Goal: Communication & Community: Participate in discussion

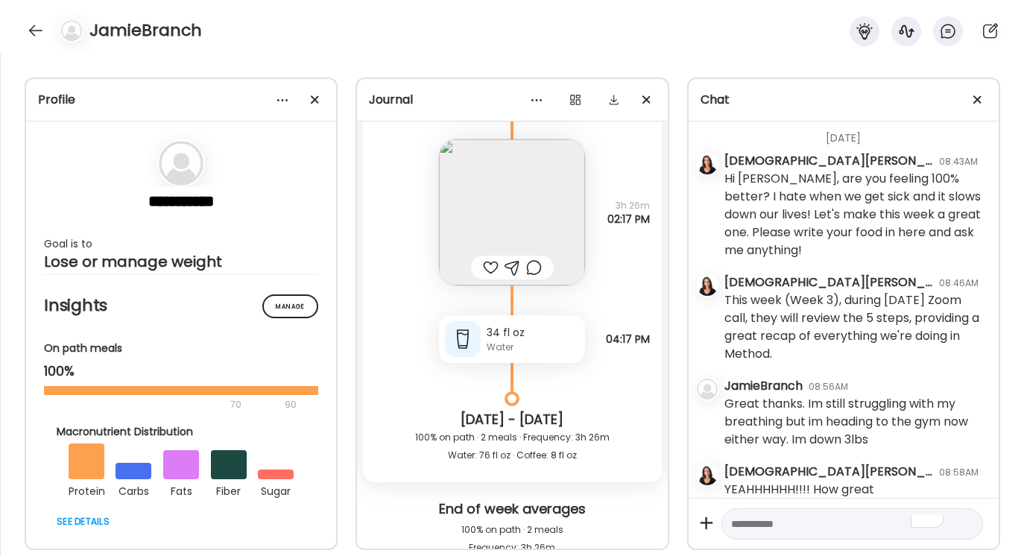
scroll to position [4552, 0]
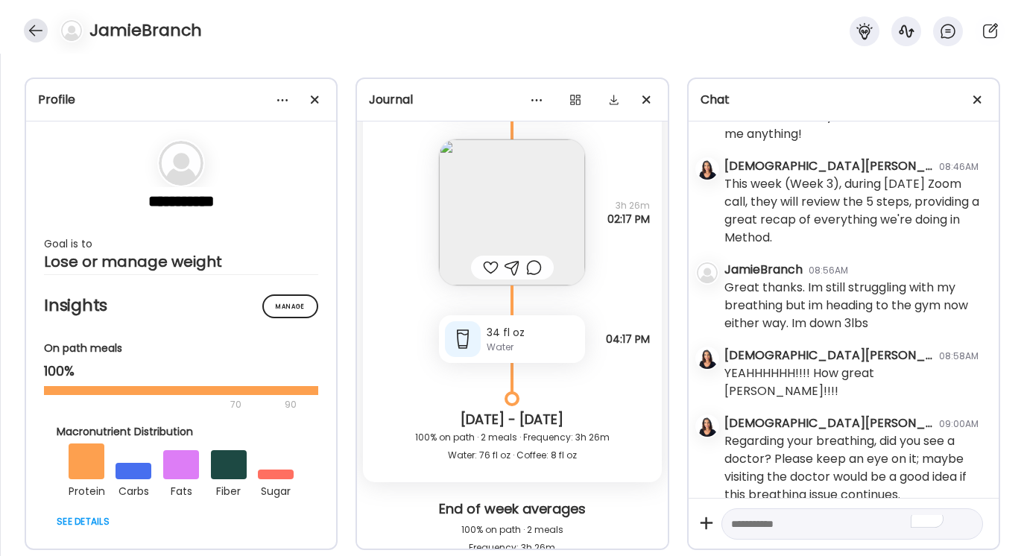
click at [37, 33] on div at bounding box center [36, 31] width 24 height 24
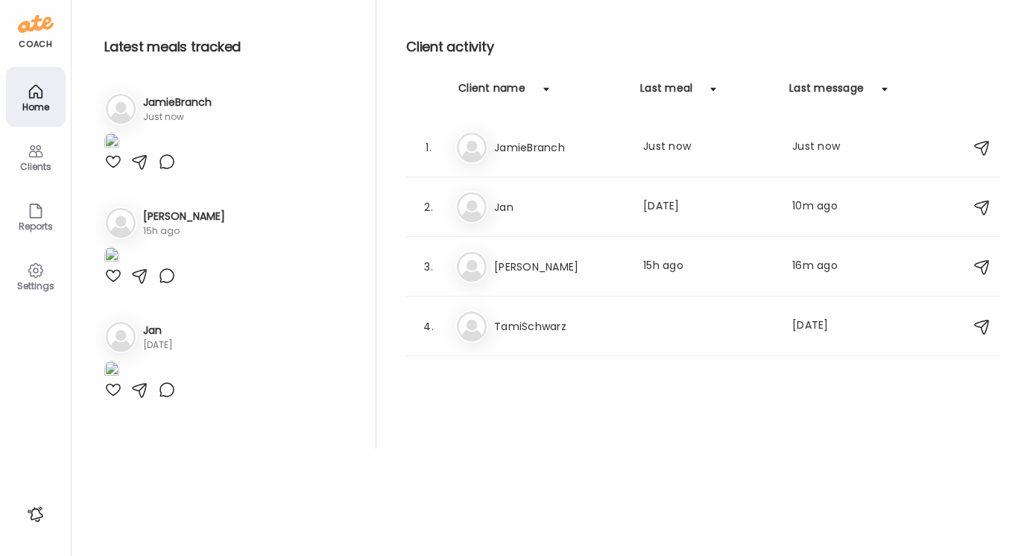
click at [119, 153] on img at bounding box center [111, 143] width 15 height 20
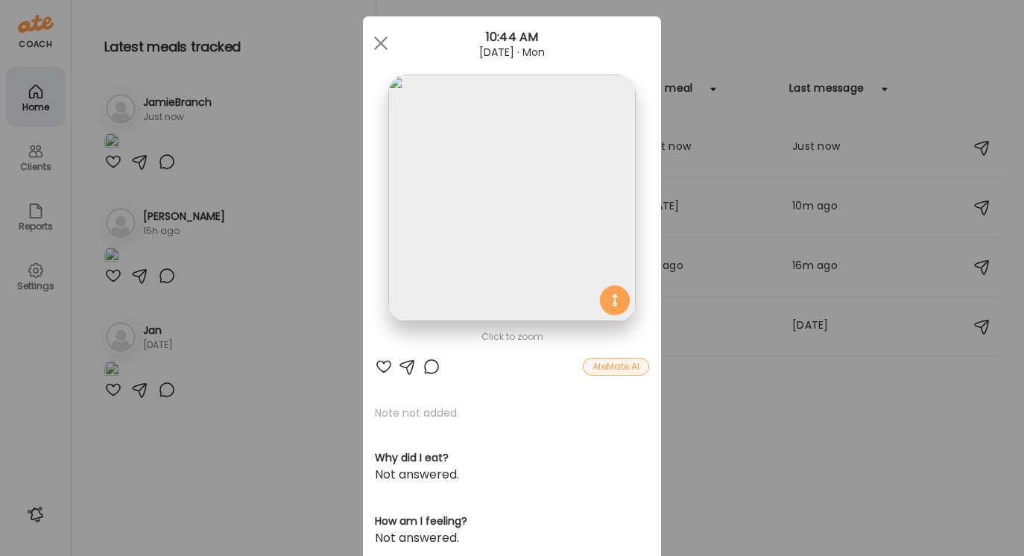
scroll to position [18, 0]
click at [409, 365] on div at bounding box center [408, 368] width 18 height 18
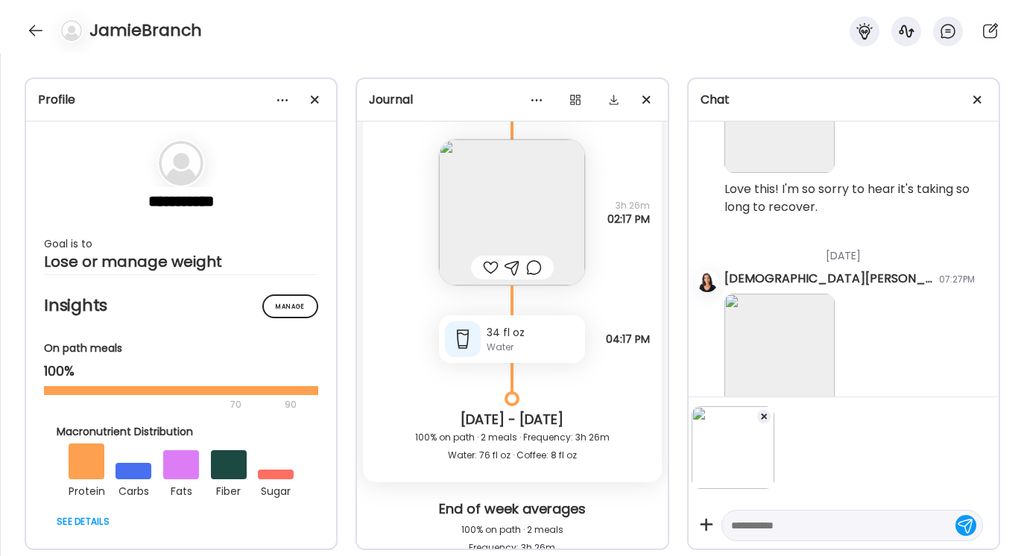
scroll to position [5083, 0]
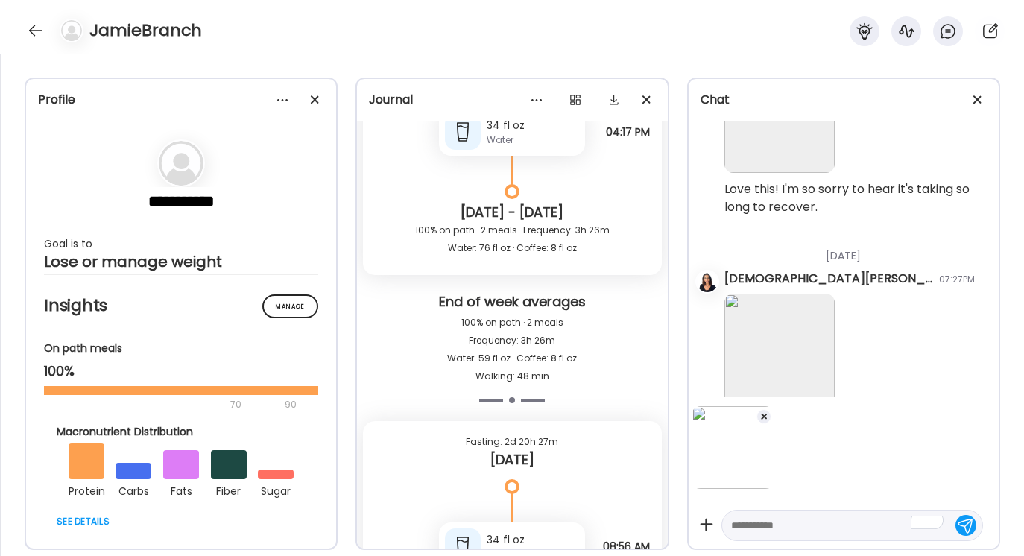
click at [737, 525] on textarea "To enrich screen reader interactions, please activate Accessibility in Grammarl…" at bounding box center [838, 526] width 215 height 18
type textarea "**********"
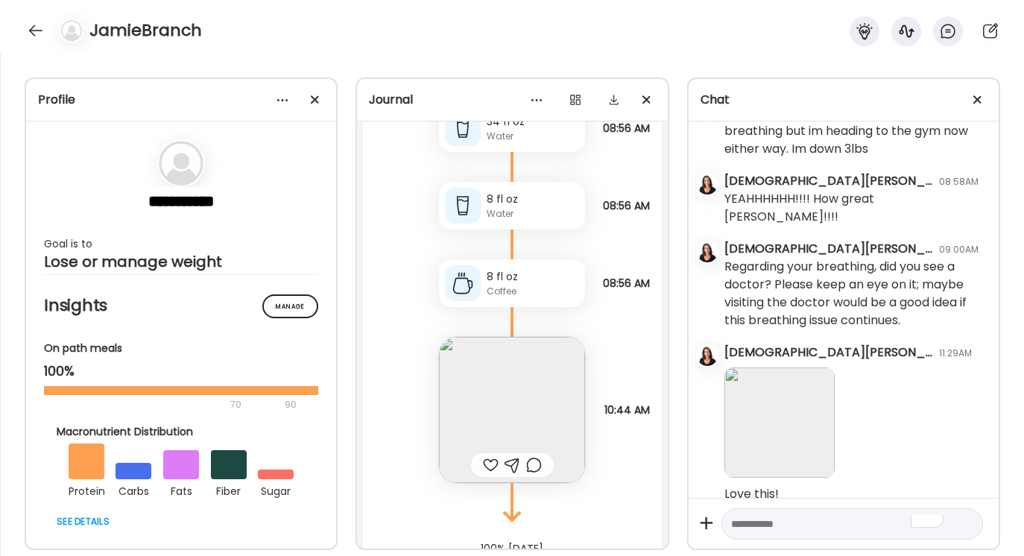
scroll to position [5543, 0]
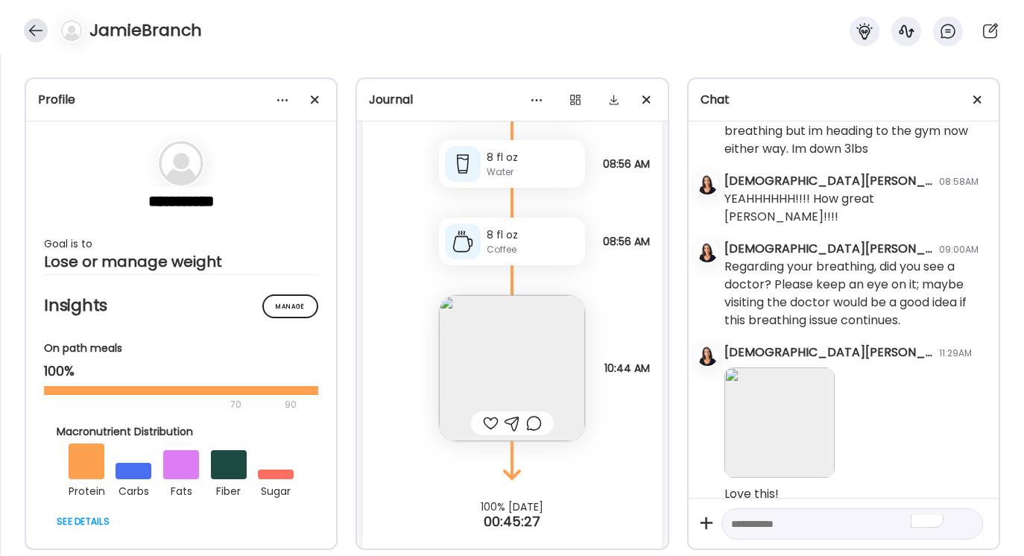
click at [38, 31] on div at bounding box center [36, 31] width 24 height 24
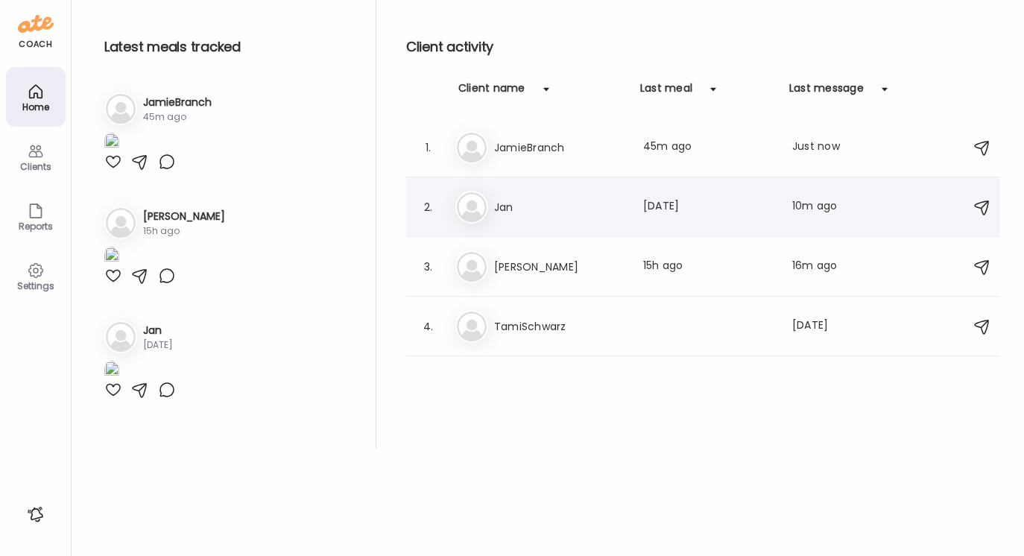
click at [505, 213] on h3 "Jan" at bounding box center [559, 207] width 131 height 18
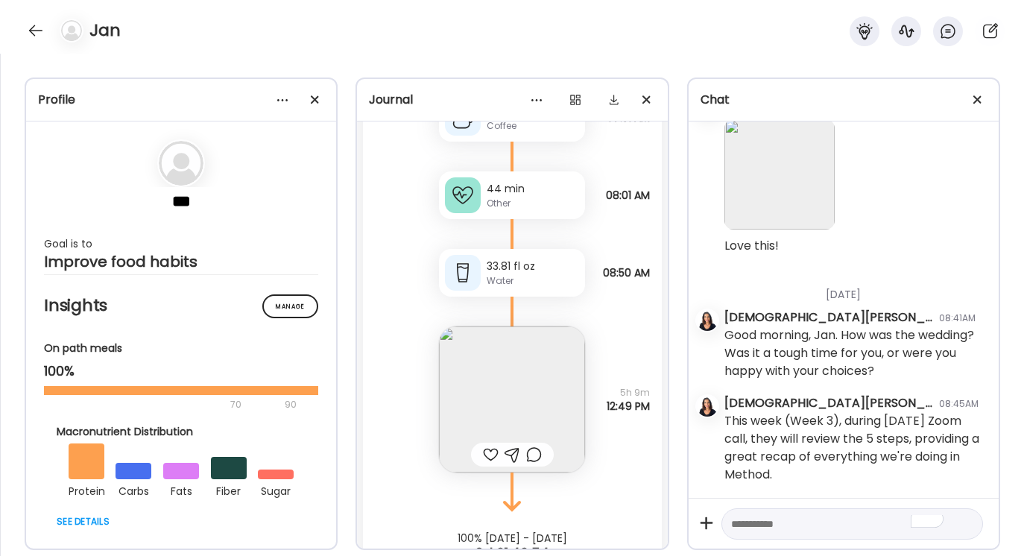
scroll to position [14039, 0]
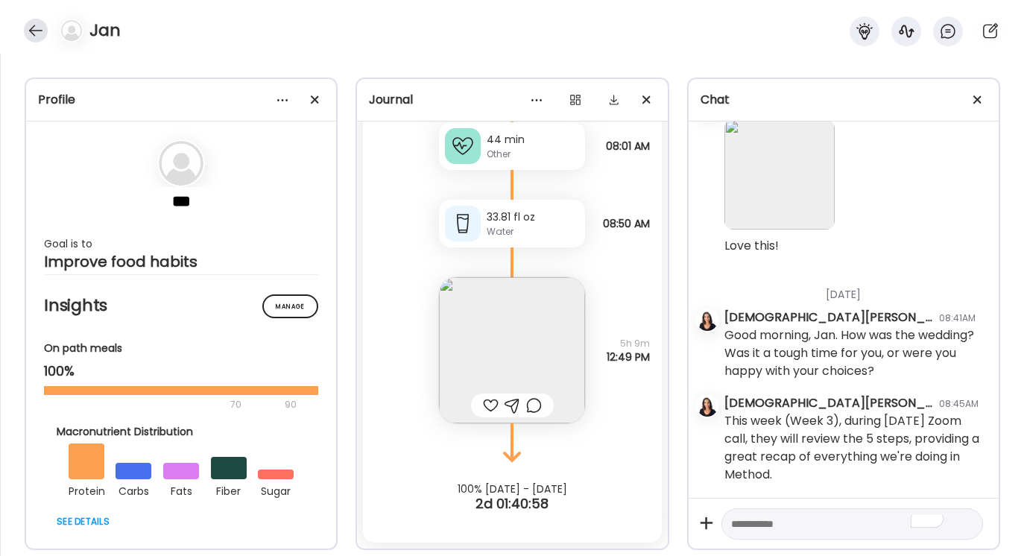
click at [36, 30] on div at bounding box center [36, 31] width 24 height 24
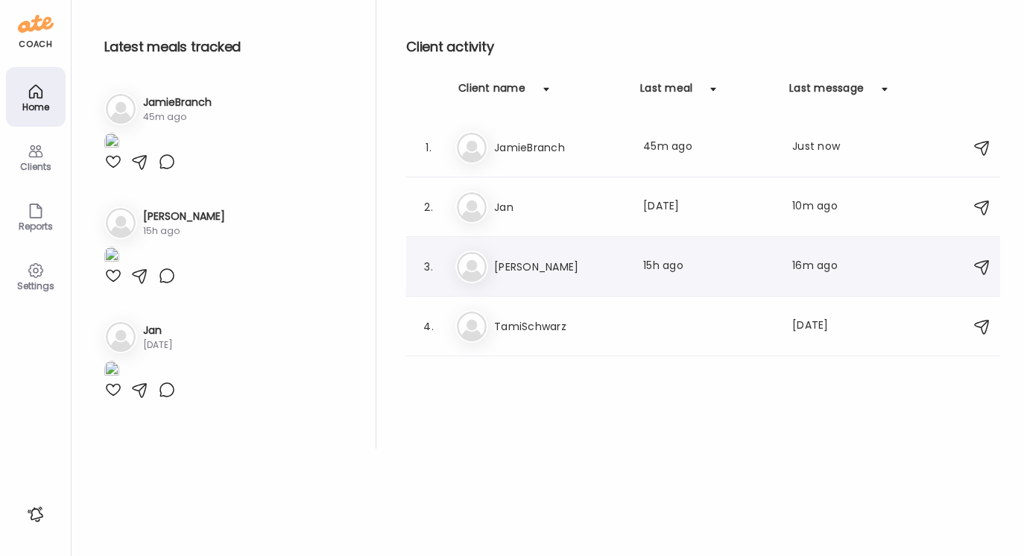
click at [513, 271] on h3 "[PERSON_NAME]" at bounding box center [559, 267] width 131 height 18
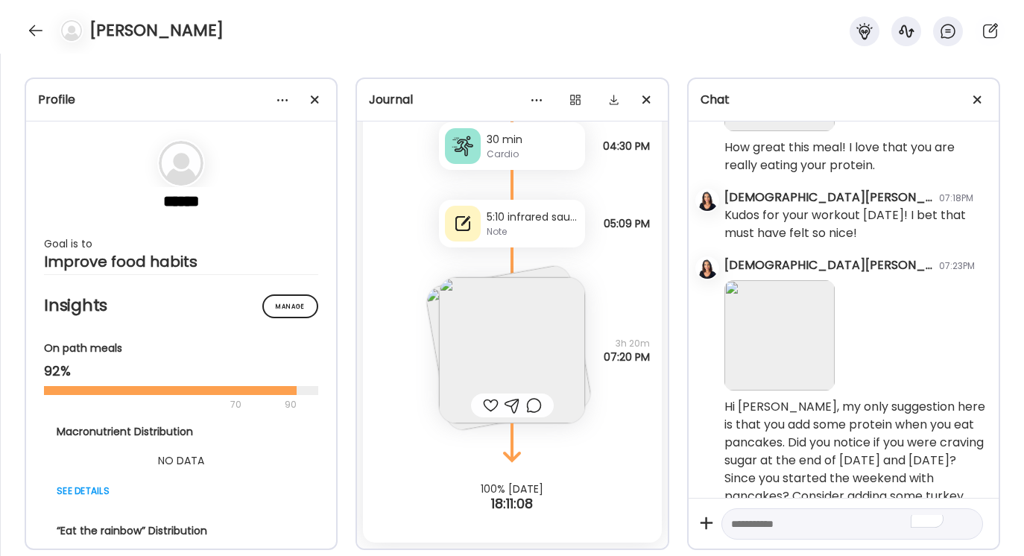
scroll to position [5916, 0]
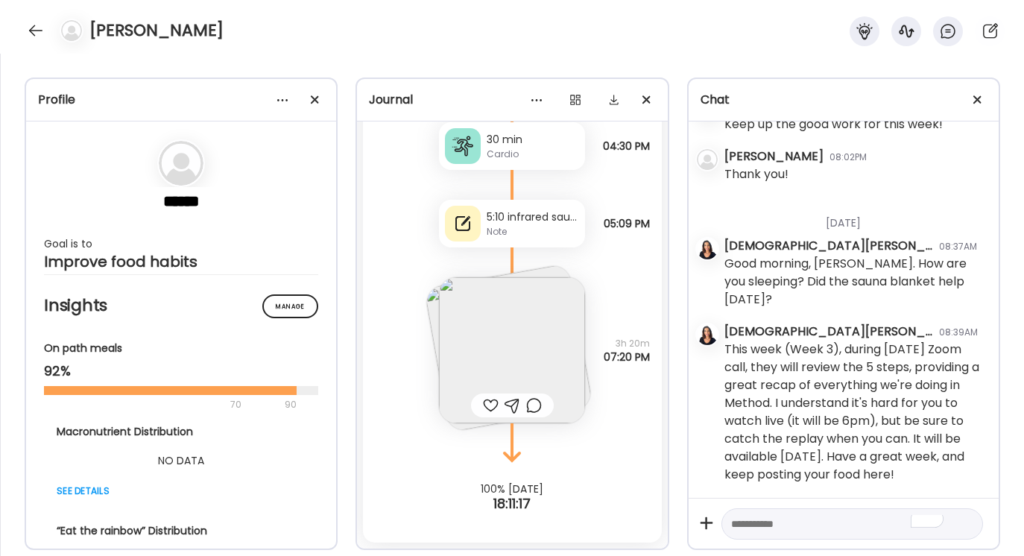
click at [734, 523] on textarea "To enrich screen reader interactions, please activate Accessibility in Grammarl…" at bounding box center [838, 524] width 215 height 18
click at [32, 31] on div at bounding box center [36, 31] width 24 height 24
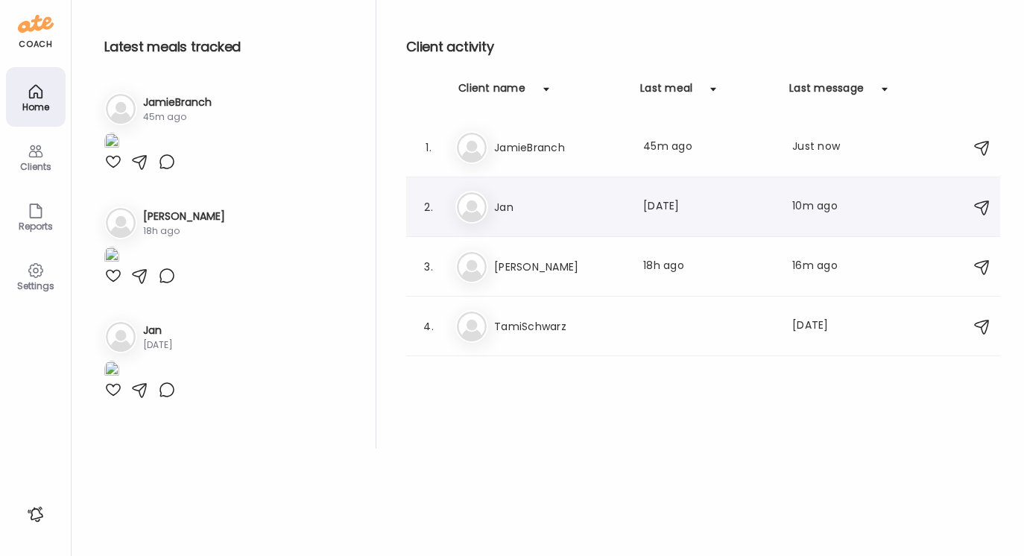
click at [514, 209] on h3 "Jan" at bounding box center [559, 207] width 131 height 18
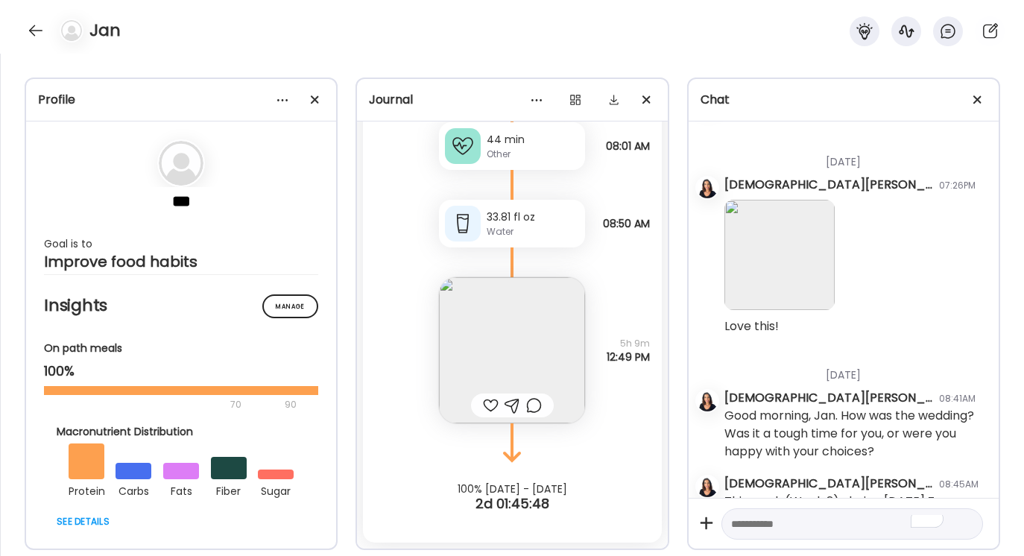
scroll to position [8345, 0]
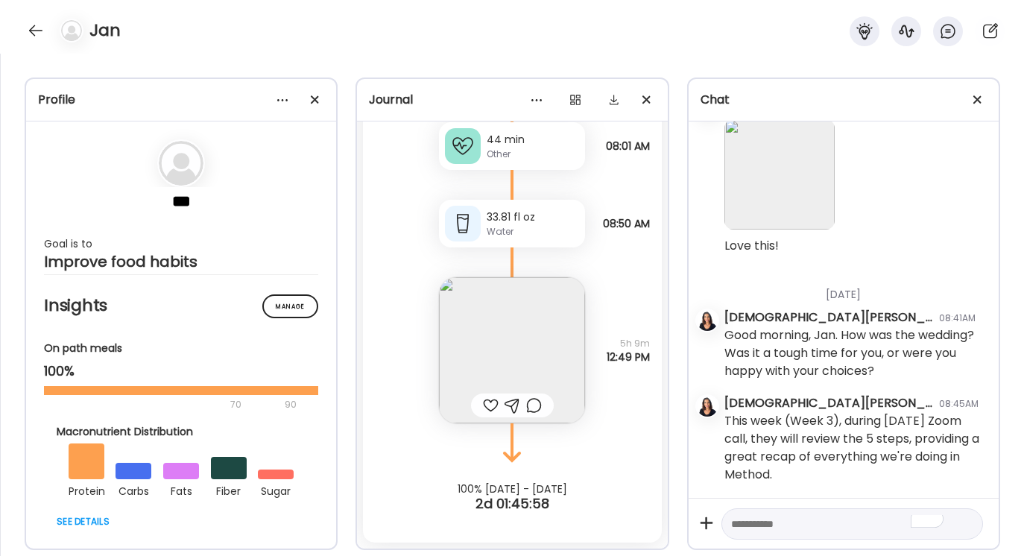
click at [741, 523] on textarea "To enrich screen reader interactions, please activate Accessibility in Grammarl…" at bounding box center [838, 524] width 215 height 18
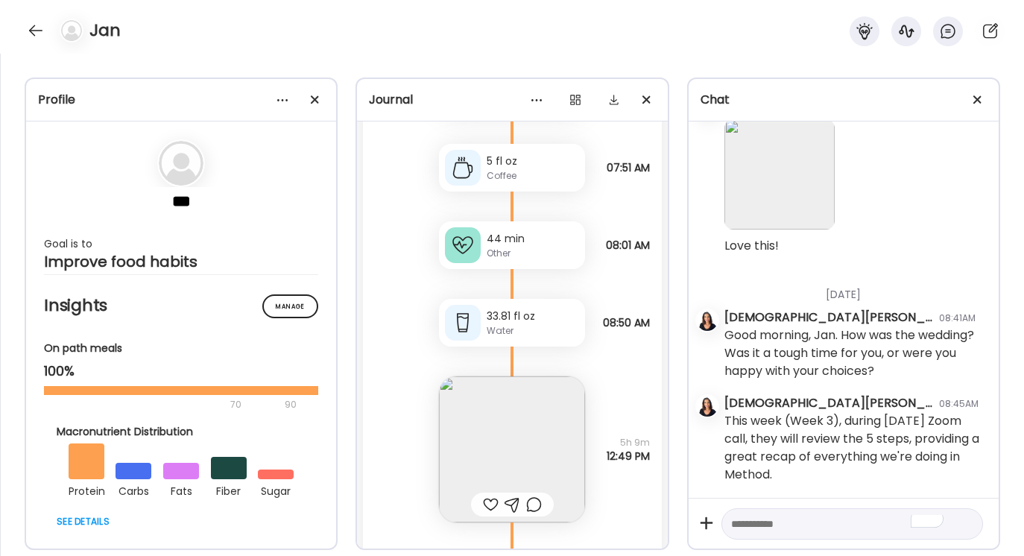
scroll to position [14039, 0]
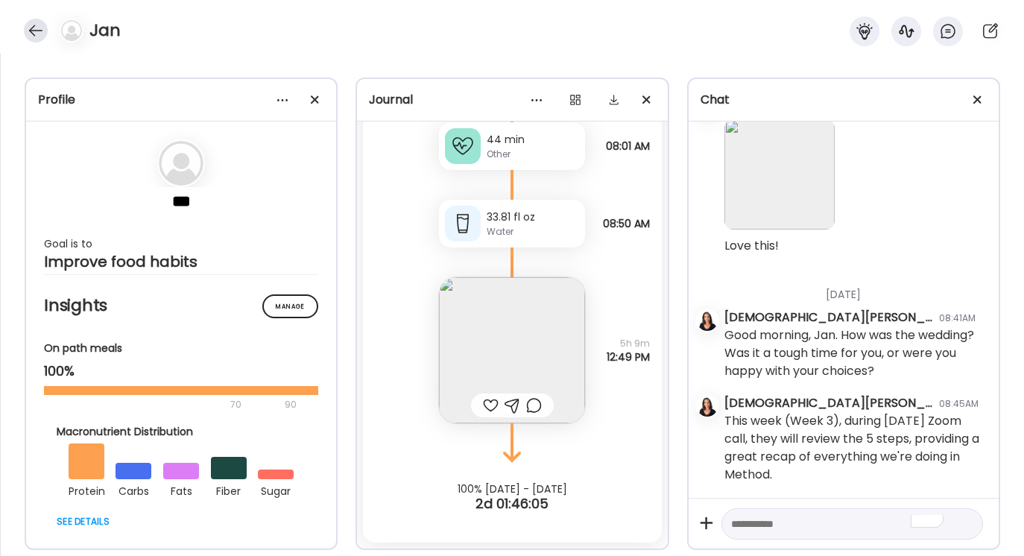
click at [38, 33] on div at bounding box center [36, 31] width 24 height 24
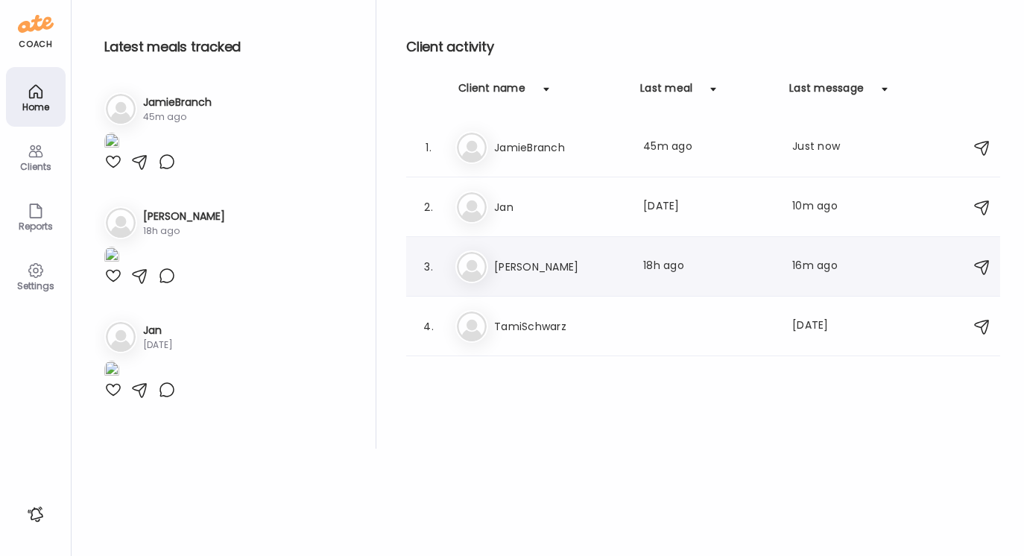
click at [516, 268] on h3 "[PERSON_NAME]" at bounding box center [559, 267] width 131 height 18
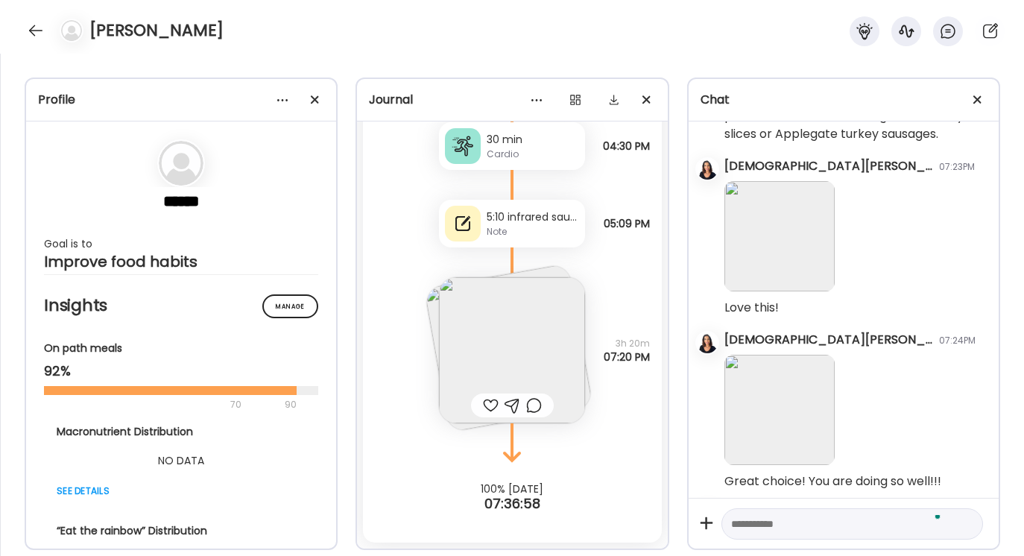
scroll to position [5916, 0]
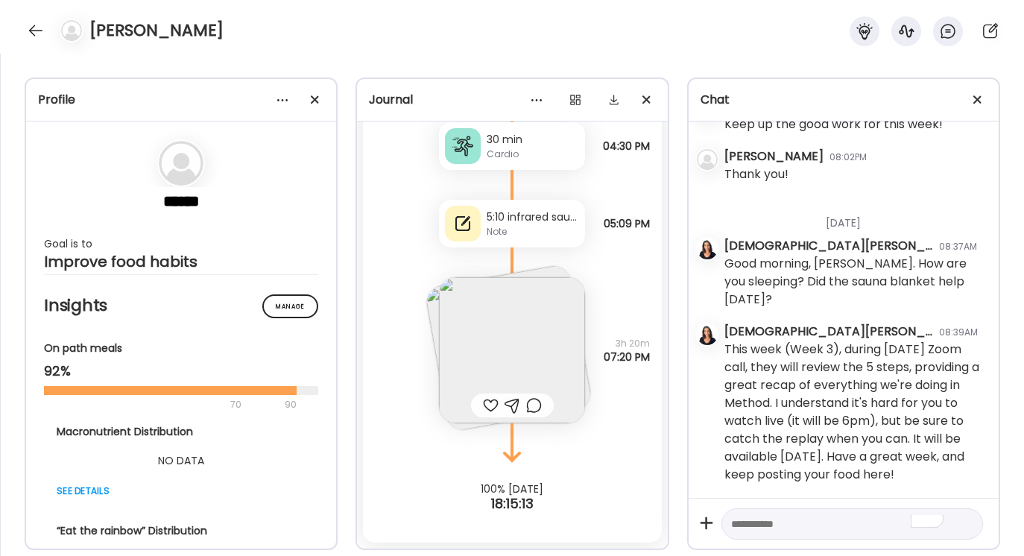
click at [743, 523] on textarea "To enrich screen reader interactions, please activate Accessibility in Grammarl…" at bounding box center [838, 524] width 215 height 18
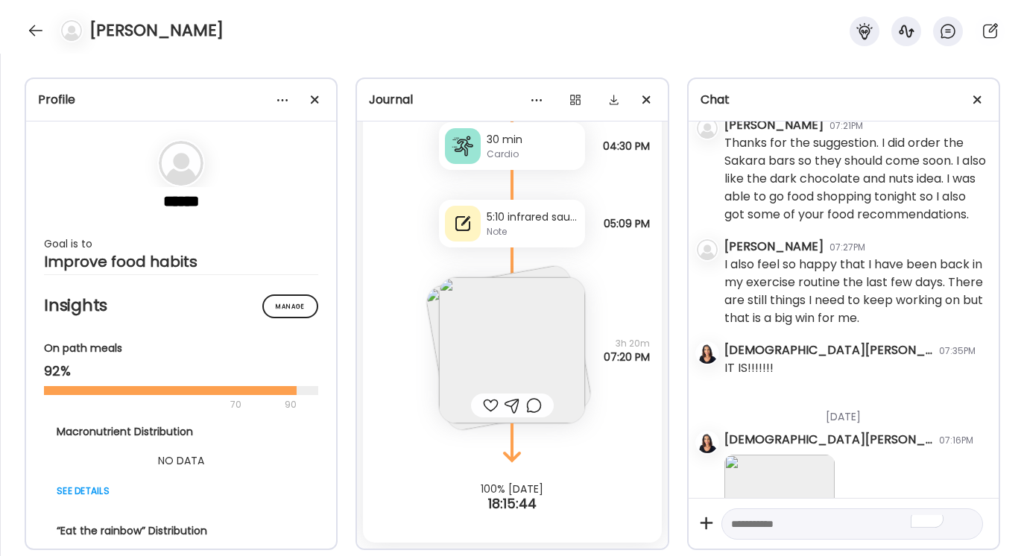
scroll to position [4379, 0]
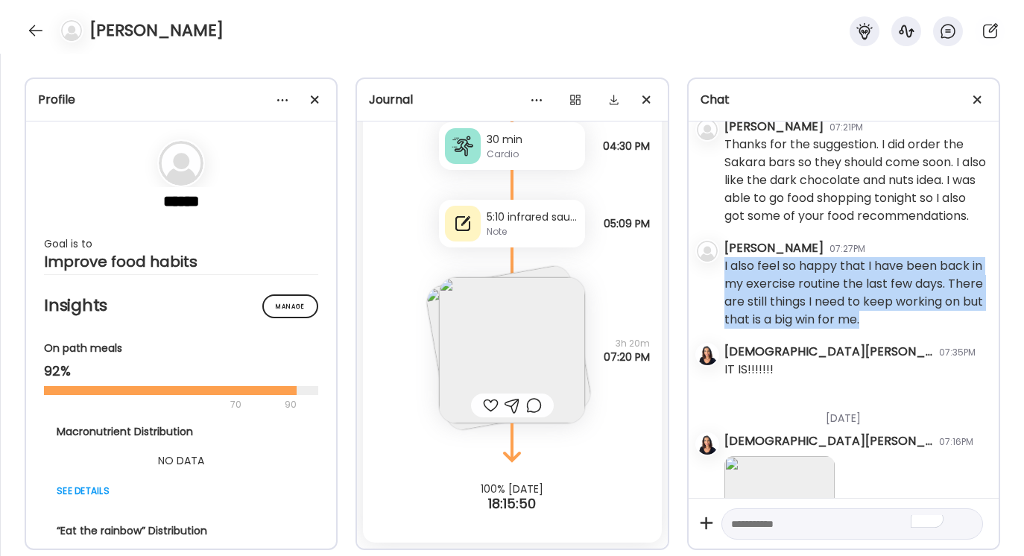
drag, startPoint x: 725, startPoint y: 317, endPoint x: 869, endPoint y: 369, distance: 153.8
click at [869, 329] on div "I also feel so happy that I have been back in my exercise routine the last few …" at bounding box center [856, 293] width 262 height 72
copy div "I also feel so happy that I have been back in my exercise routine the last few …"
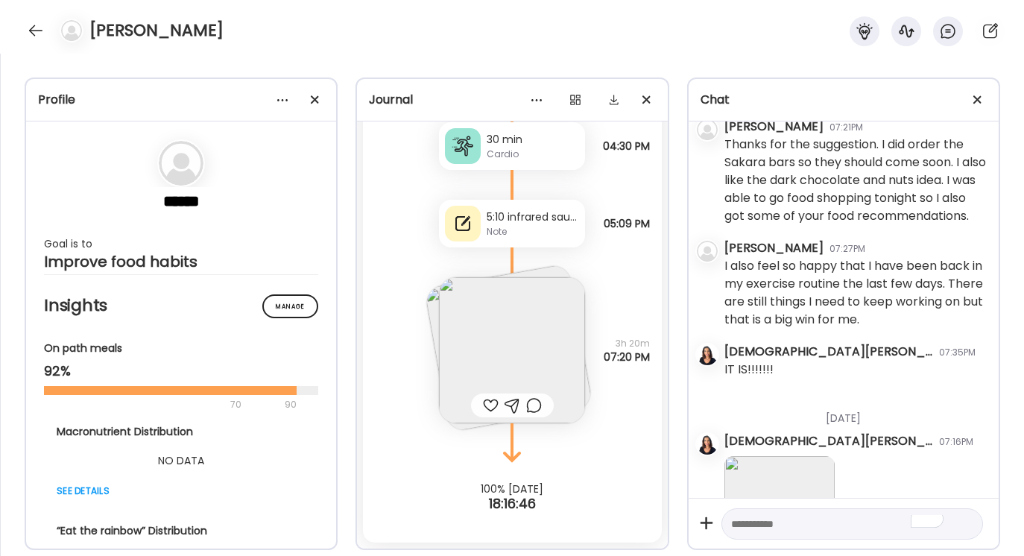
click at [930, 381] on div "[PERSON_NAME] 07:35PM IT IS!!!!!!!" at bounding box center [856, 362] width 262 height 38
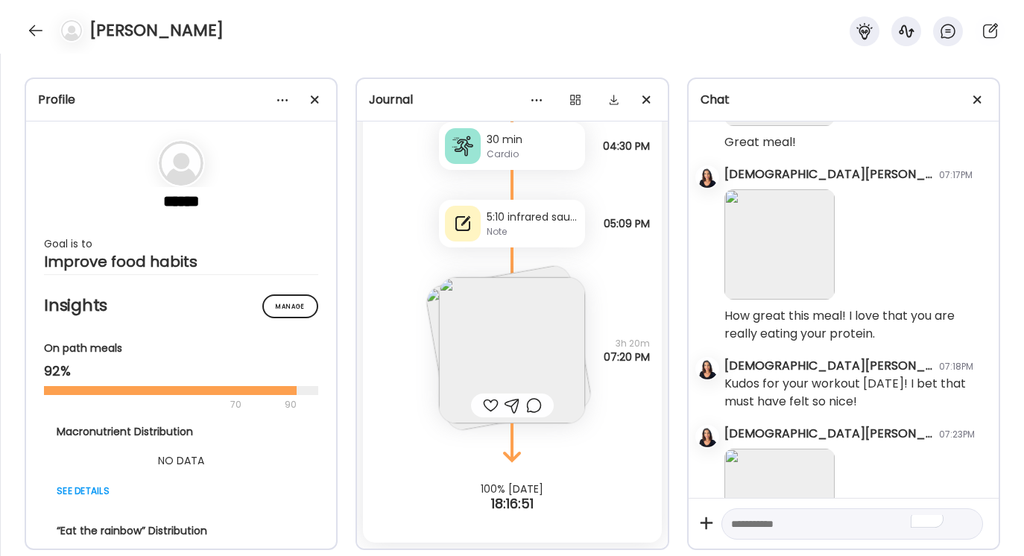
scroll to position [4798, 0]
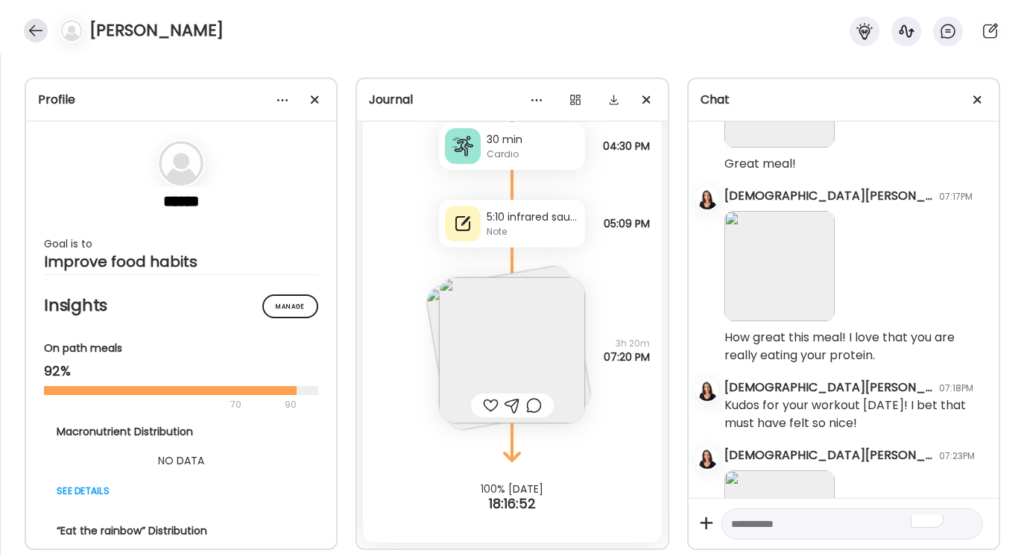
click at [30, 33] on div at bounding box center [36, 31] width 24 height 24
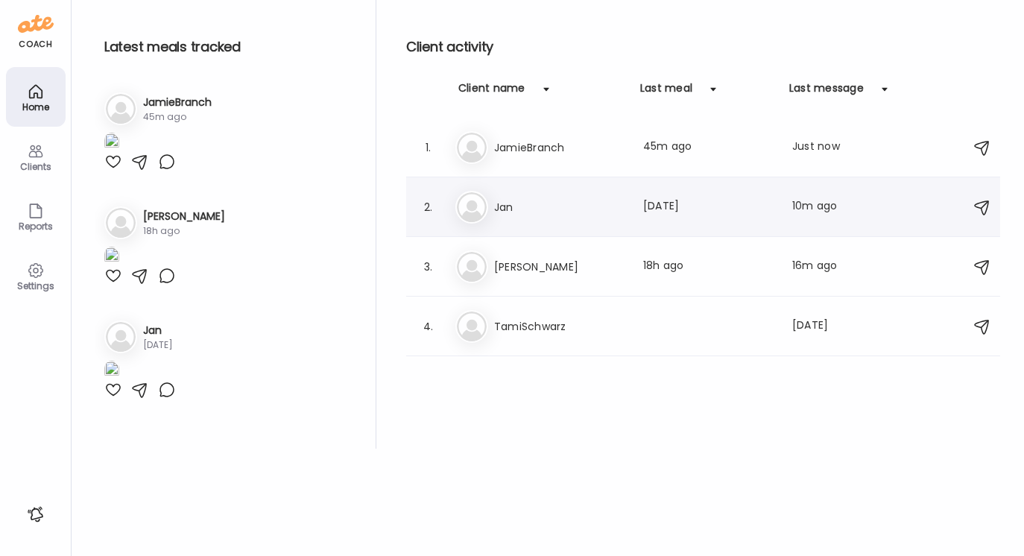
click at [513, 212] on h3 "Jan" at bounding box center [559, 207] width 131 height 18
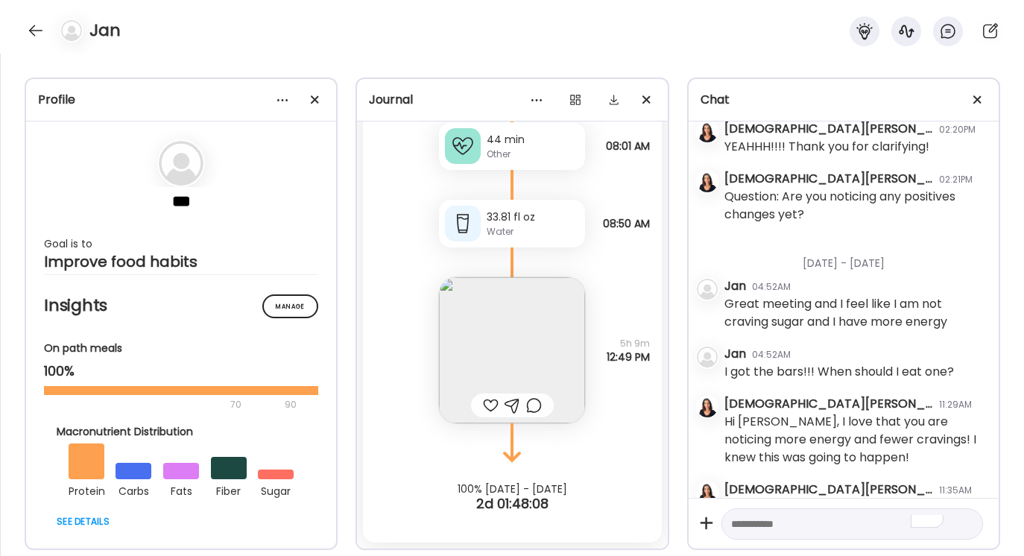
scroll to position [5987, 0]
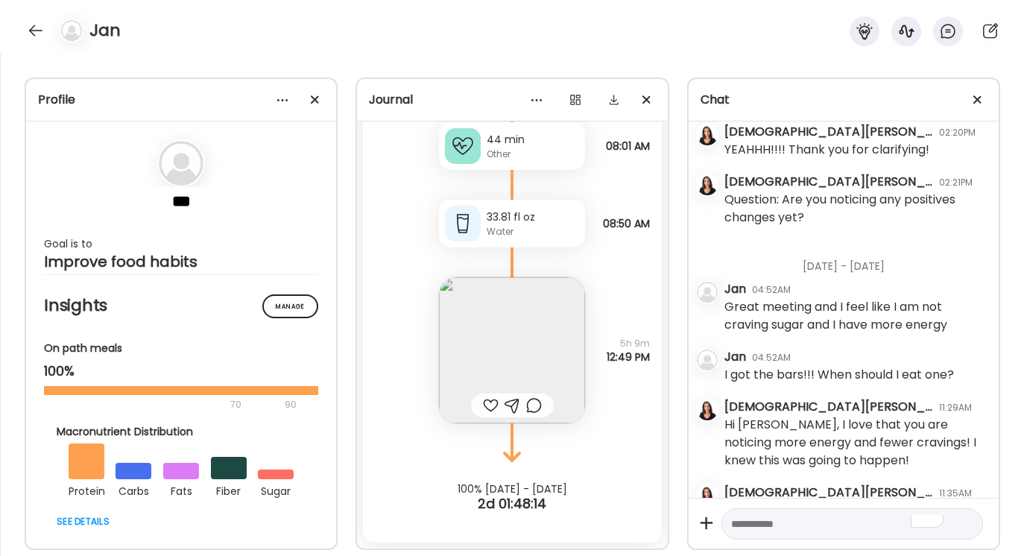
click at [723, 325] on div "[DATE] - [DATE] [DEMOGRAPHIC_DATA][PERSON_NAME] 12:51PM Hi [PERSON_NAME], thank…" at bounding box center [844, 310] width 310 height 376
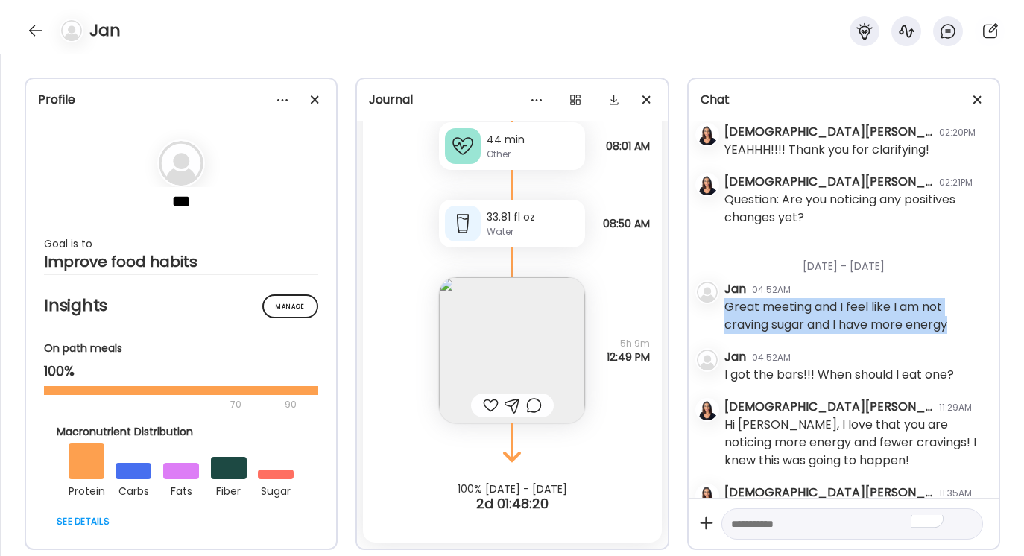
drag, startPoint x: 725, startPoint y: 321, endPoint x: 951, endPoint y: 353, distance: 228.2
click at [952, 336] on div "Jan 04:52AM Great meeting and I feel like I am not craving sugar and I have mor…" at bounding box center [856, 308] width 262 height 56
copy div "Great meeting and I feel like I am not craving sugar and I have more energy"
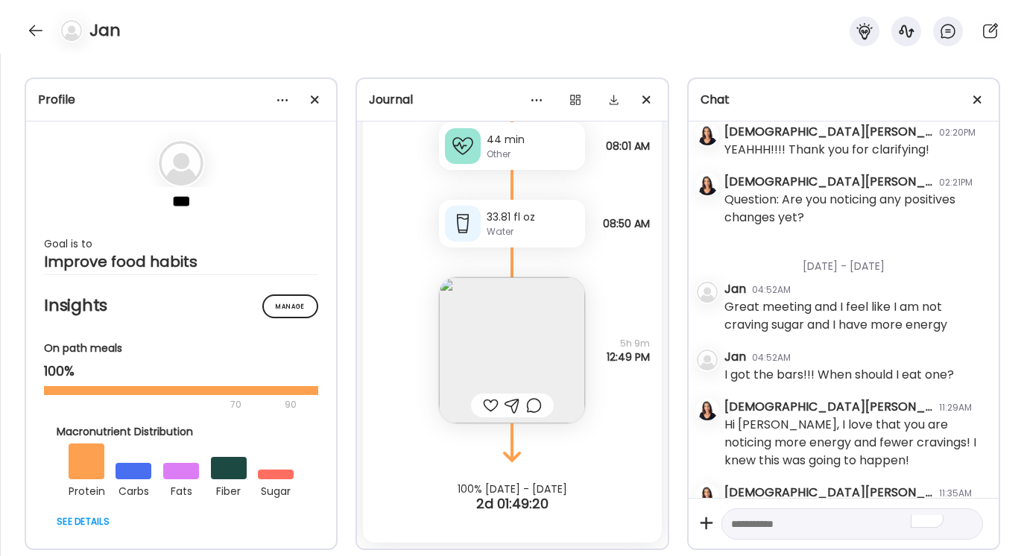
click at [963, 334] on div "Great meeting and I feel like I am not craving sugar and I have more energy" at bounding box center [856, 316] width 262 height 36
click at [37, 25] on div at bounding box center [36, 31] width 24 height 24
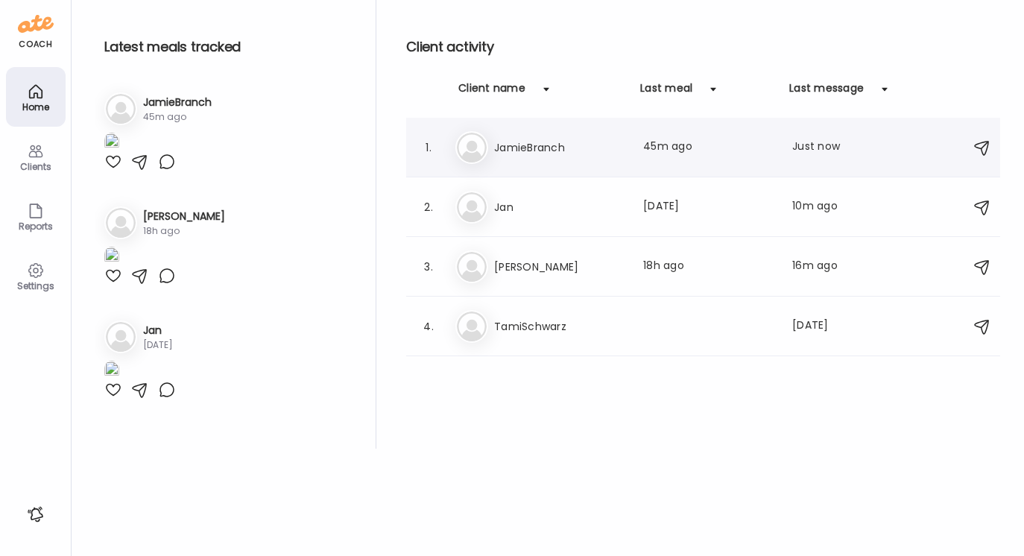
click at [531, 145] on h3 "JamieBranch" at bounding box center [559, 148] width 131 height 18
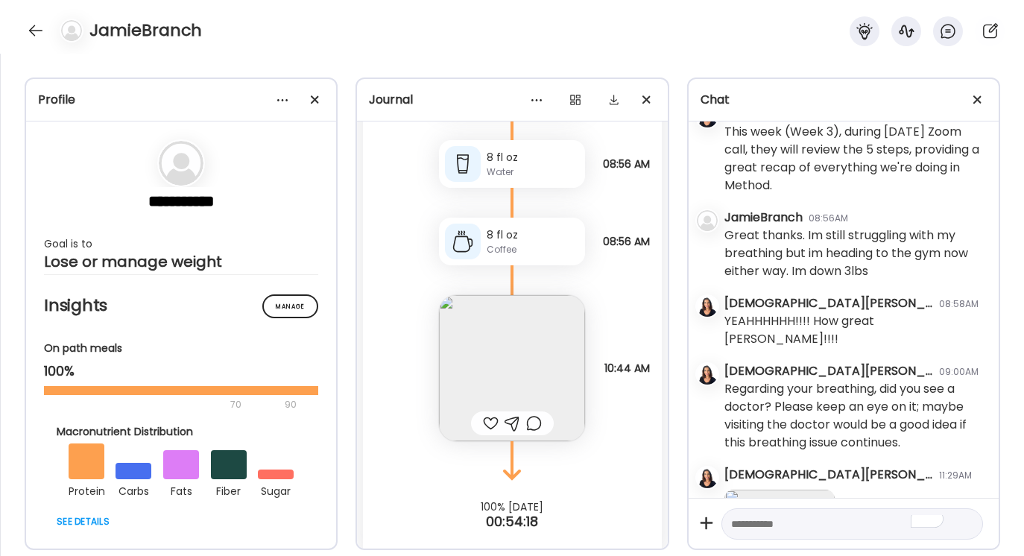
scroll to position [4603, 0]
drag, startPoint x: 793, startPoint y: 269, endPoint x: 885, endPoint y: 274, distance: 92.6
click at [885, 274] on div "Great thanks. Im still struggling with my breathing but im heading to the gym n…" at bounding box center [856, 255] width 262 height 54
copy div "Im down 3lbs"
click at [945, 467] on div "[DEMOGRAPHIC_DATA][PERSON_NAME] 11:29AM" at bounding box center [856, 476] width 262 height 18
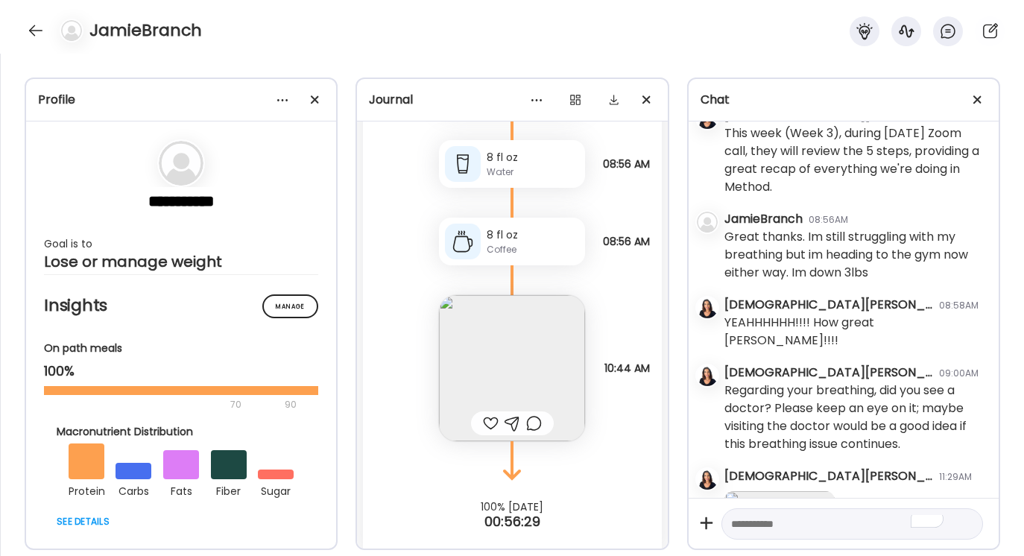
scroll to position [4727, 0]
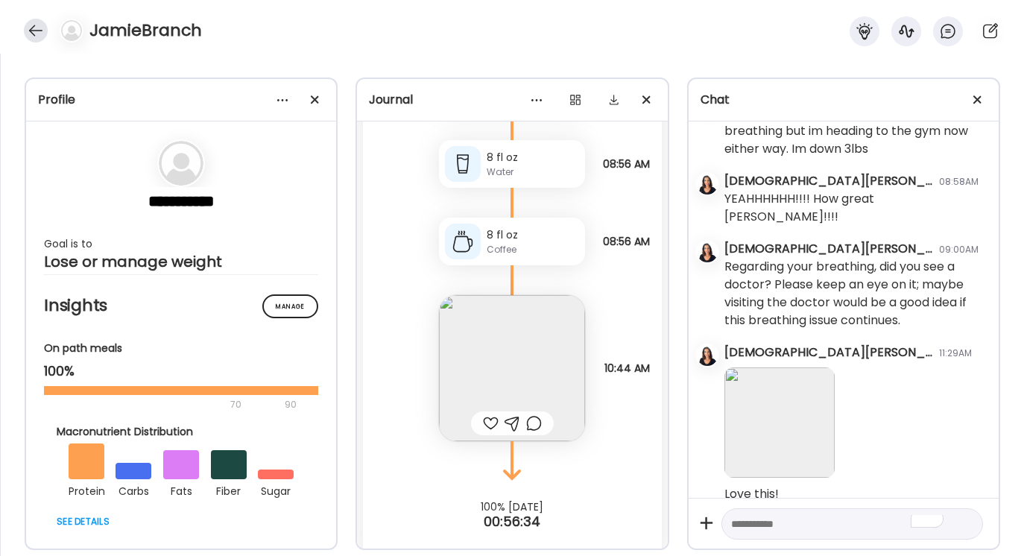
click at [34, 34] on div at bounding box center [36, 31] width 24 height 24
